Goal: Information Seeking & Learning: Learn about a topic

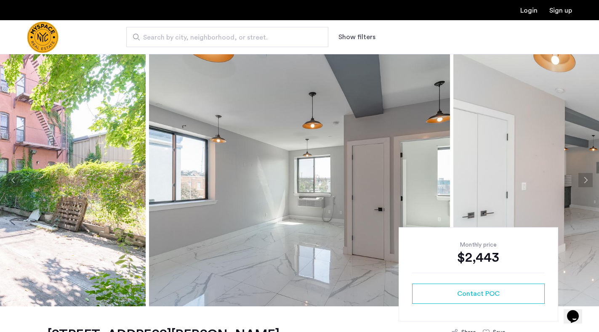
click at [588, 183] on button "Next apartment" at bounding box center [585, 180] width 14 height 14
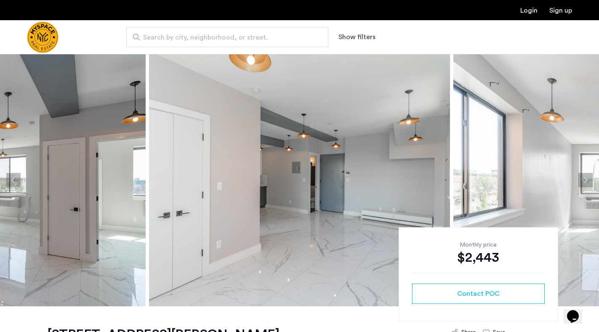
click at [588, 183] on button "Next apartment" at bounding box center [585, 180] width 14 height 14
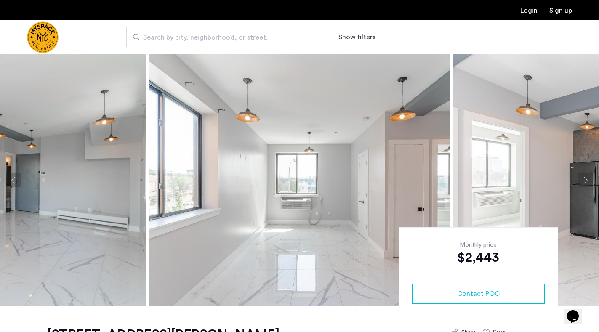
click at [584, 173] on button "Next apartment" at bounding box center [585, 180] width 14 height 14
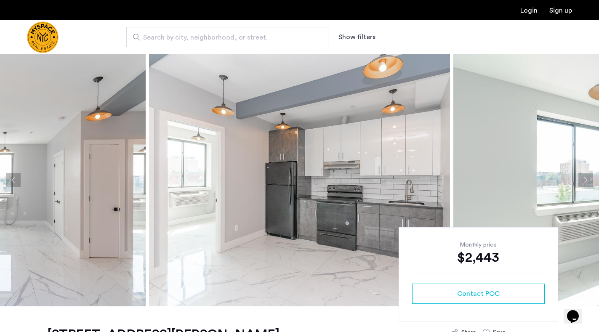
click at [583, 178] on button "Next apartment" at bounding box center [585, 180] width 14 height 14
click at [584, 178] on button "Next apartment" at bounding box center [585, 180] width 14 height 14
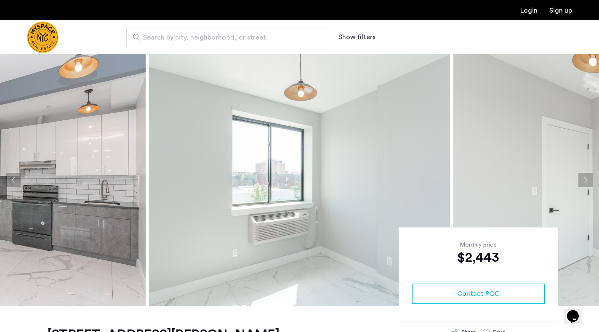
click at [584, 178] on button "Next apartment" at bounding box center [585, 180] width 14 height 14
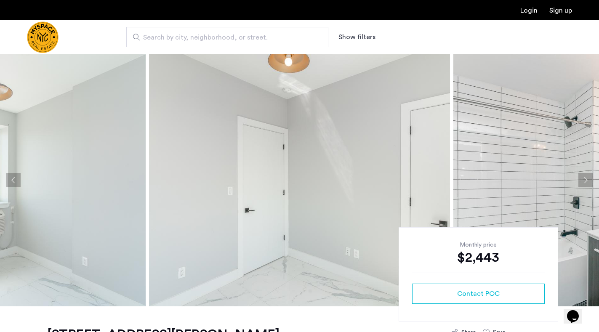
click at [581, 177] on button "Next apartment" at bounding box center [585, 180] width 14 height 14
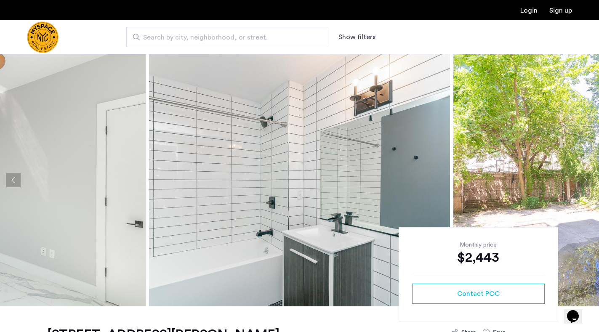
click at [581, 177] on button "Next apartment" at bounding box center [585, 180] width 14 height 14
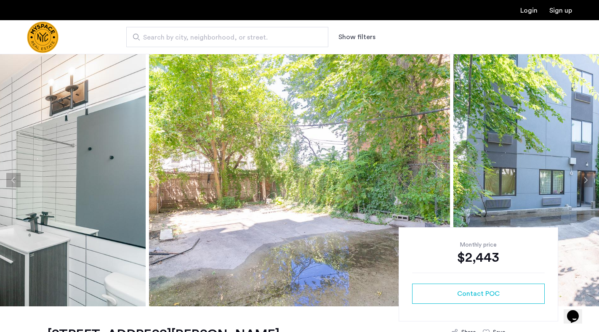
click at [581, 177] on button "Next apartment" at bounding box center [585, 180] width 14 height 14
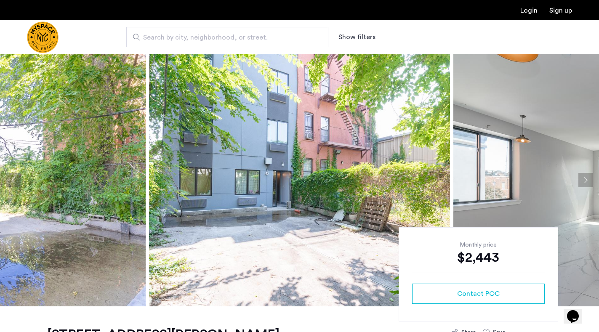
click at [581, 177] on button "Next apartment" at bounding box center [585, 180] width 14 height 14
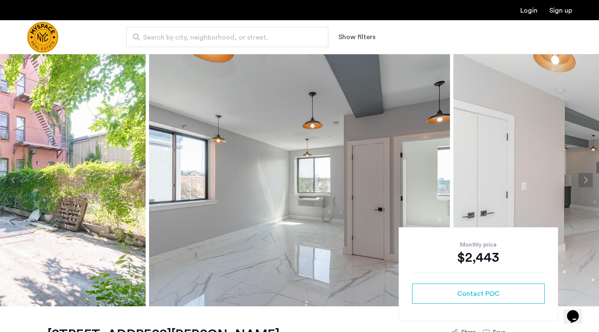
click at [581, 177] on button "Next apartment" at bounding box center [585, 180] width 14 height 14
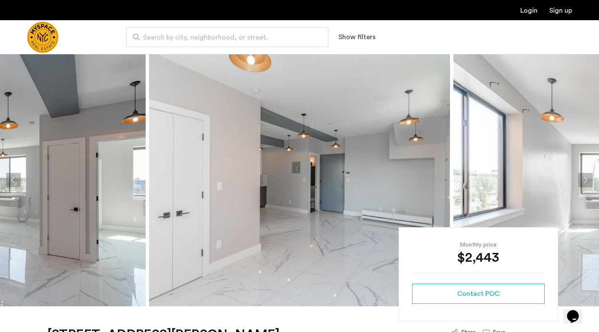
click at [581, 177] on button "Next apartment" at bounding box center [585, 180] width 14 height 14
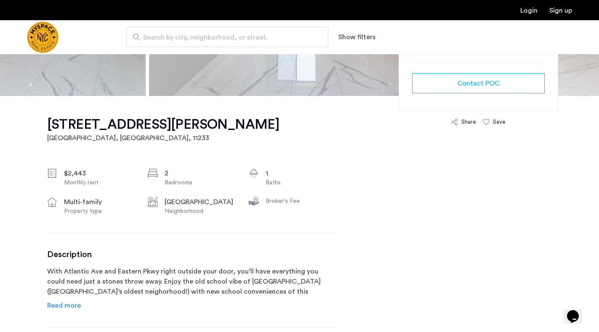
scroll to position [294, 0]
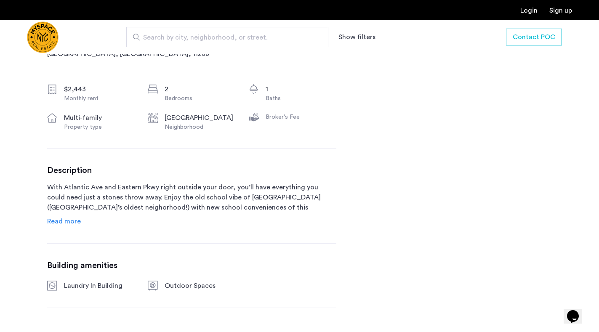
click at [79, 223] on span "Read more" at bounding box center [64, 221] width 34 height 7
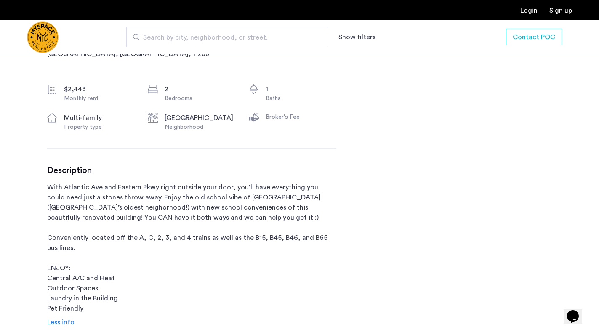
scroll to position [379, 0]
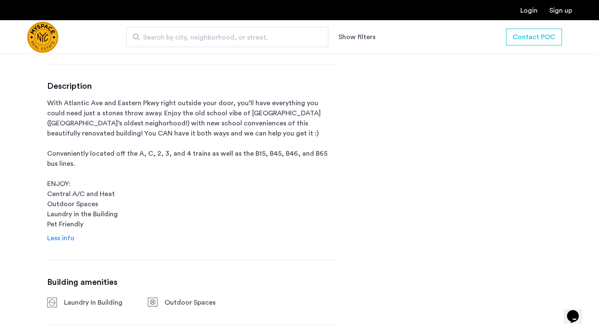
click at [134, 331] on div "[STREET_ADDRESS][PERSON_NAME] $2,443 Monthly rent 2 Bedrooms 1 Baths multi-fami…" at bounding box center [191, 143] width 289 height 431
